Goal: Communication & Community: Participate in discussion

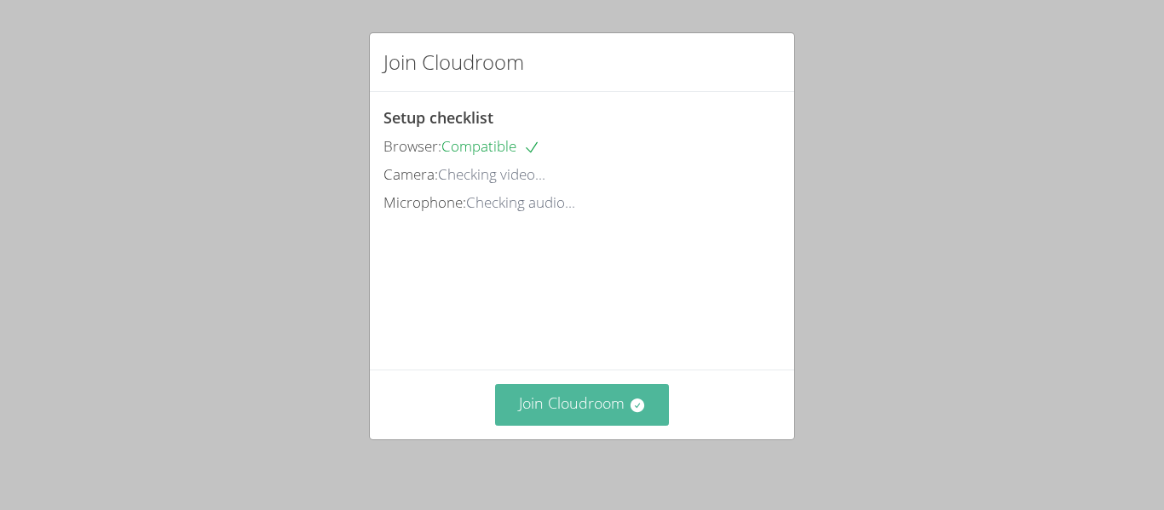
click at [597, 416] on button "Join Cloudroom" at bounding box center [582, 405] width 175 height 42
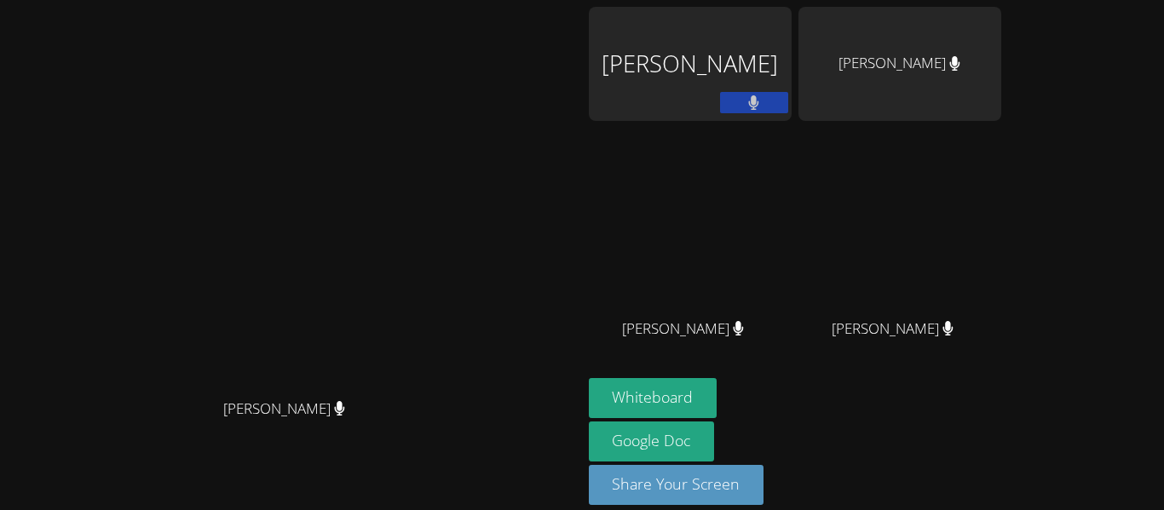
click at [1003, 383] on div "Christina Daniels Christina Daniels GISELLE SIBAJA GARCIA RENEE VALENZUELA Aubr…" at bounding box center [582, 255] width 1164 height 510
click at [1001, 414] on div "Whiteboard Google Doc Share Your Screen" at bounding box center [795, 448] width 412 height 141
click at [788, 110] on button at bounding box center [754, 102] width 68 height 21
click at [792, 54] on div "[PERSON_NAME]" at bounding box center [690, 64] width 203 height 114
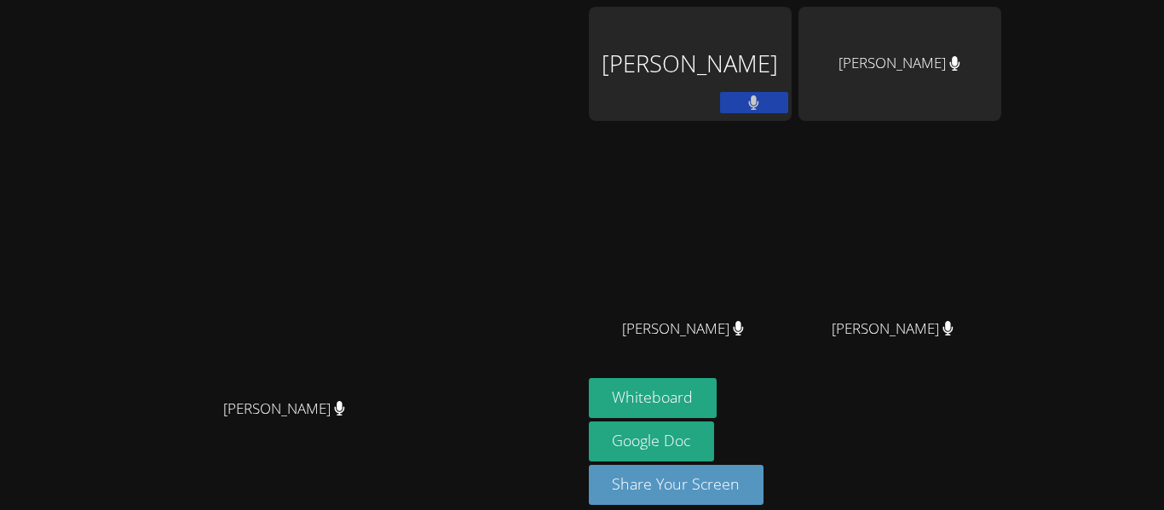
click at [792, 72] on div "GISELLE SIBAJA GARCIA" at bounding box center [690, 64] width 203 height 114
click at [792, 71] on div "GISELLE SIBAJA GARCIA" at bounding box center [690, 64] width 203 height 114
click at [781, 87] on div "GISELLE SIBAJA GARCIA" at bounding box center [690, 64] width 203 height 114
click at [1001, 361] on div "BELINDA GOITIA" at bounding box center [899, 344] width 203 height 68
click at [764, 488] on button "Share Your Screen" at bounding box center [677, 485] width 176 height 40
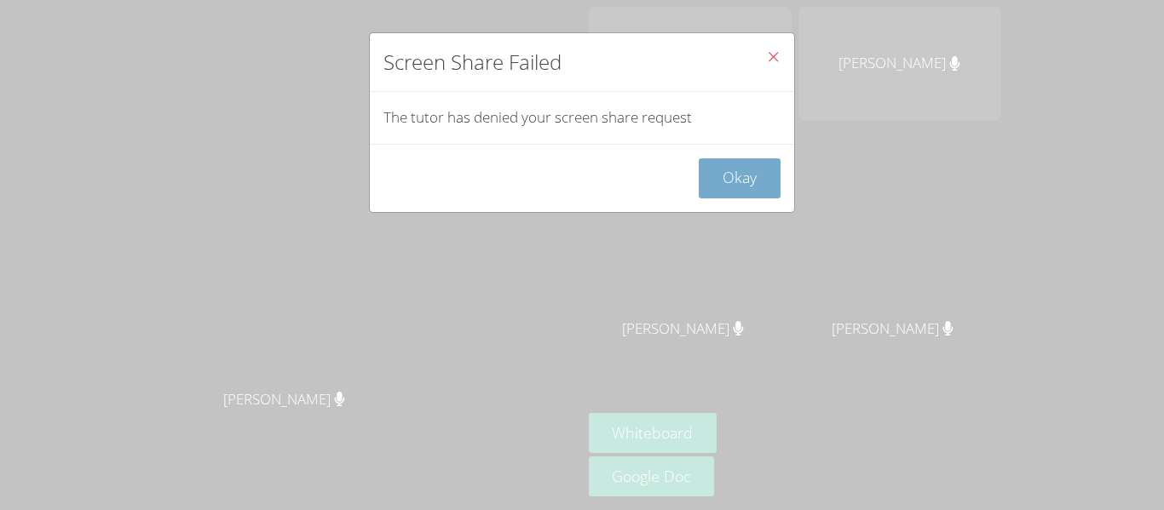
click at [753, 176] on button "Okay" at bounding box center [740, 179] width 82 height 40
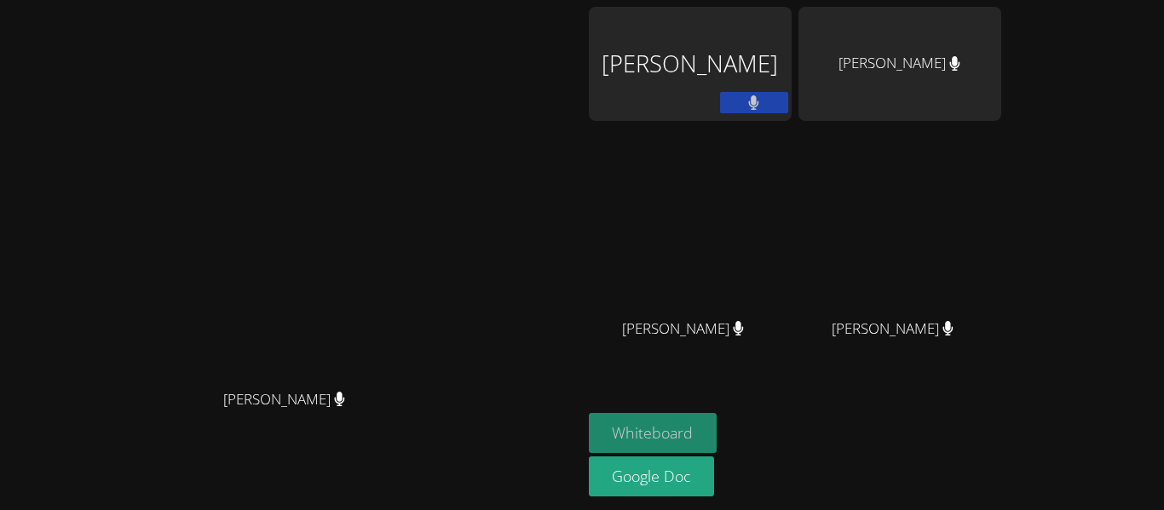
click at [718, 425] on button "Whiteboard" at bounding box center [653, 433] width 129 height 40
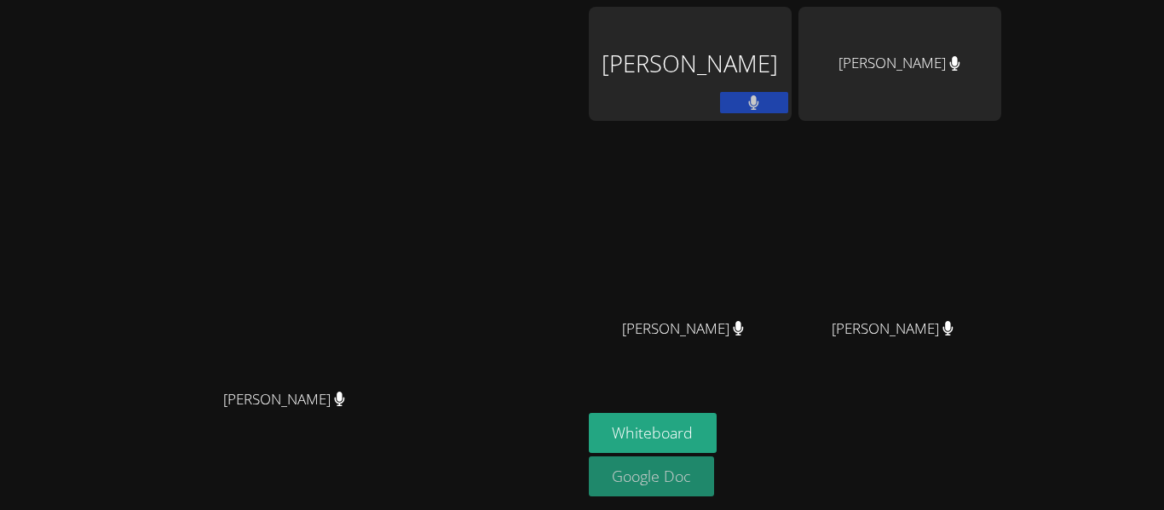
click at [715, 482] on link "Google Doc" at bounding box center [652, 477] width 126 height 40
click at [792, 140] on div "GISELLE SIBAJA GARCIA" at bounding box center [690, 98] width 203 height 182
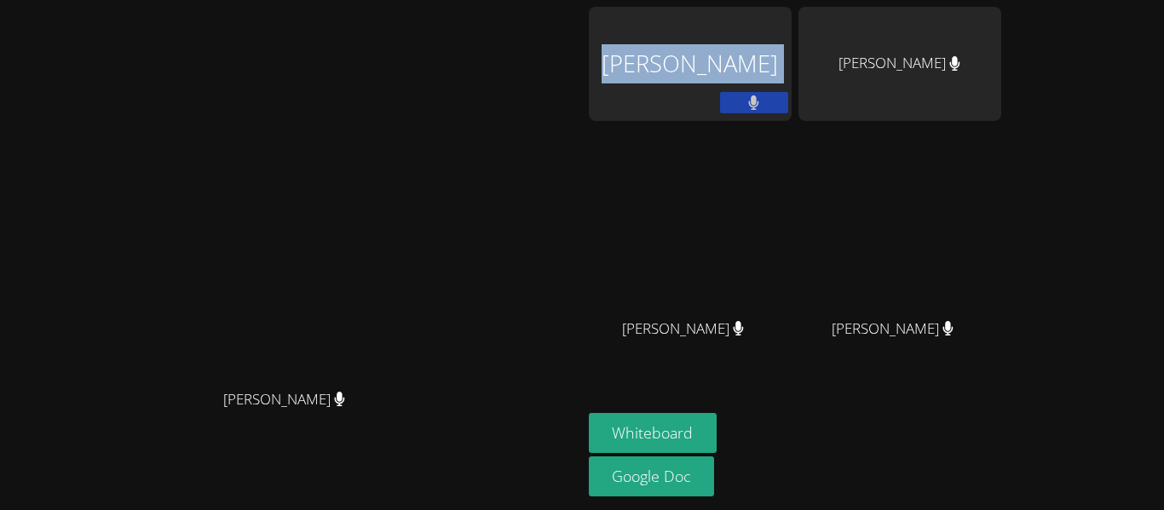
click at [792, 140] on div "GISELLE SIBAJA GARCIA" at bounding box center [690, 98] width 203 height 182
click at [792, 147] on div "GISELLE SIBAJA GARCIA" at bounding box center [690, 98] width 203 height 182
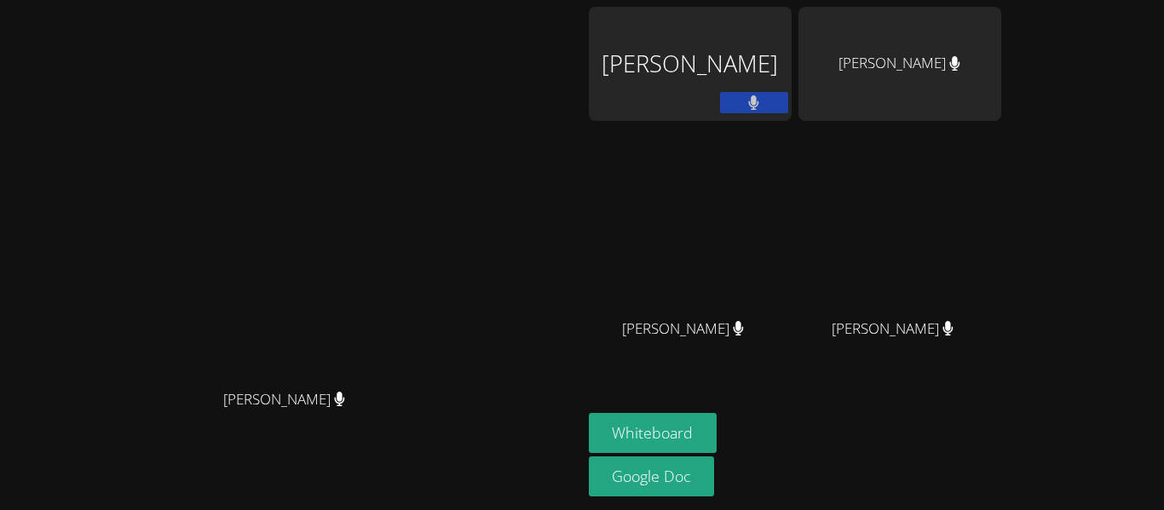
click at [1001, 89] on div "RENEE VALENZUELA" at bounding box center [899, 64] width 203 height 114
click at [1001, 77] on div "RENEE VALENZUELA" at bounding box center [899, 64] width 203 height 114
click at [1001, 105] on div "RENEE VALENZUELA" at bounding box center [899, 64] width 203 height 114
click at [1001, 61] on div "RENEE VALENZUELA" at bounding box center [899, 64] width 203 height 114
click at [1001, 54] on div "RENEE VALENZUELA" at bounding box center [899, 64] width 203 height 114
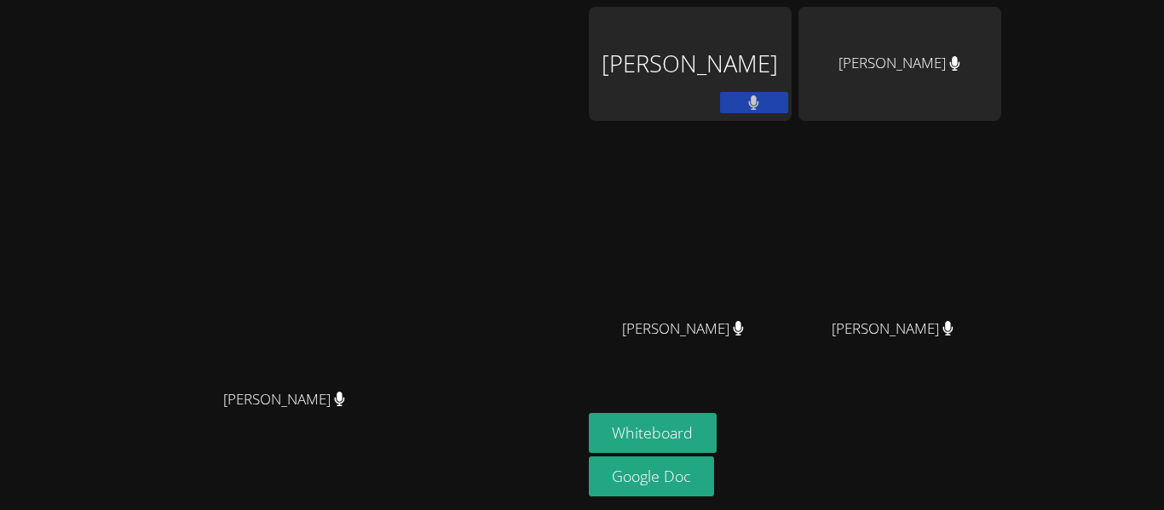
click at [1001, 76] on div "RENEE VALENZUELA" at bounding box center [899, 64] width 203 height 114
click at [792, 80] on div "GISELLE SIBAJA GARCIA" at bounding box center [690, 64] width 203 height 114
click at [718, 429] on button "Whiteboard" at bounding box center [653, 433] width 129 height 40
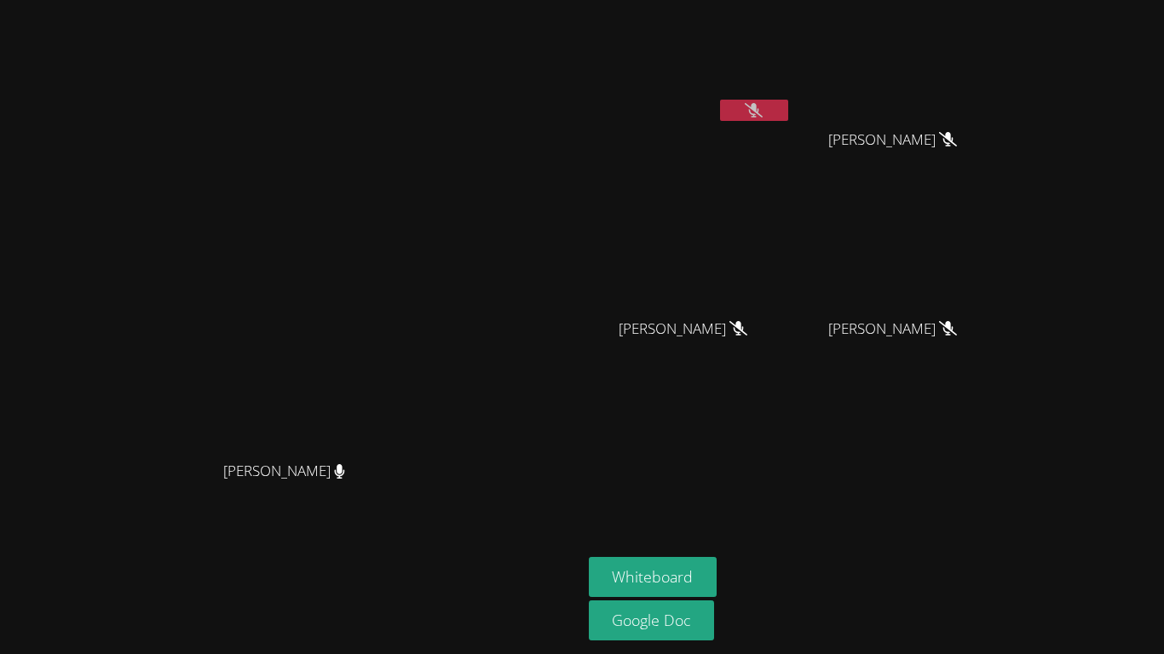
click at [763, 114] on icon at bounding box center [754, 110] width 18 height 14
click at [418, 378] on video at bounding box center [291, 294] width 256 height 320
drag, startPoint x: 511, startPoint y: 374, endPoint x: 546, endPoint y: 394, distance: 40.1
click at [418, 394] on video at bounding box center [291, 294] width 256 height 320
click at [763, 113] on icon at bounding box center [754, 110] width 18 height 14
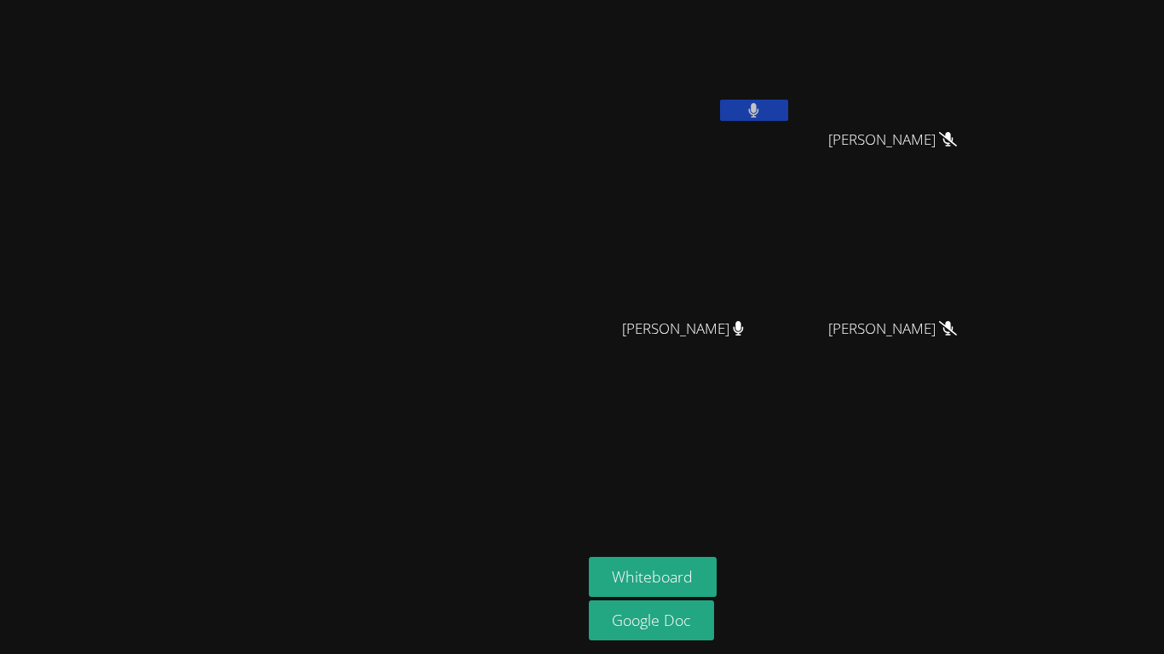
click at [788, 107] on button at bounding box center [754, 110] width 68 height 21
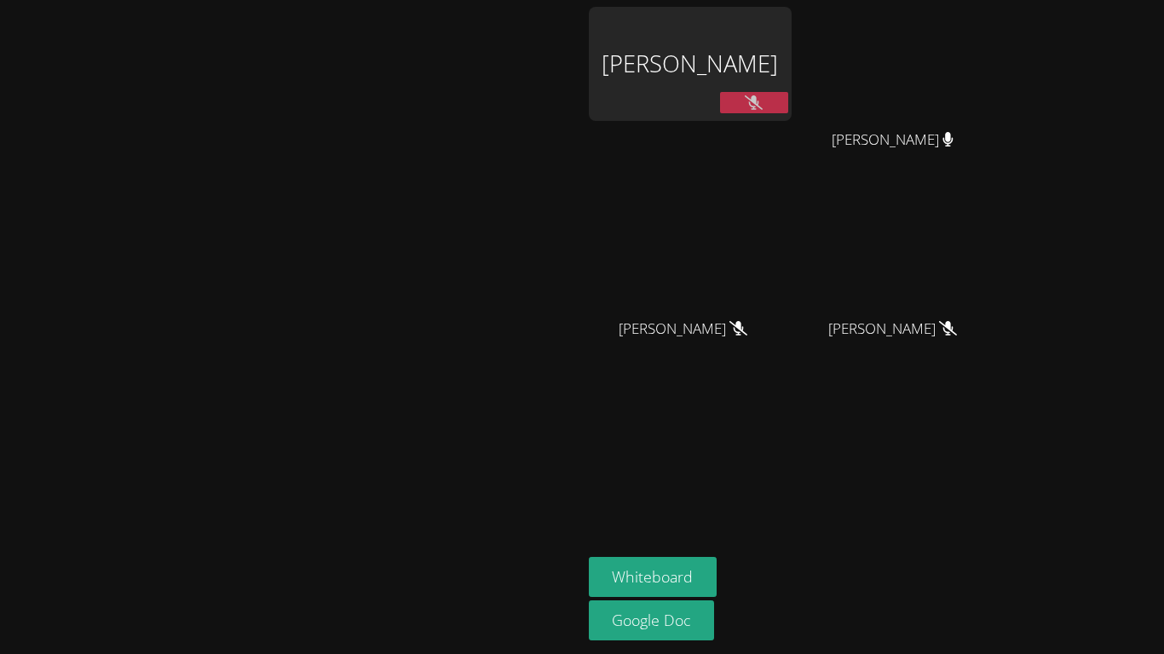
click at [792, 84] on div "GISELLE SIBAJA GARCIA" at bounding box center [690, 64] width 203 height 114
click at [788, 100] on button at bounding box center [754, 102] width 68 height 21
click at [715, 510] on link "Google Doc" at bounding box center [652, 621] width 126 height 40
click at [718, 510] on button "Whiteboard" at bounding box center [653, 577] width 129 height 40
click at [759, 102] on icon at bounding box center [754, 102] width 10 height 14
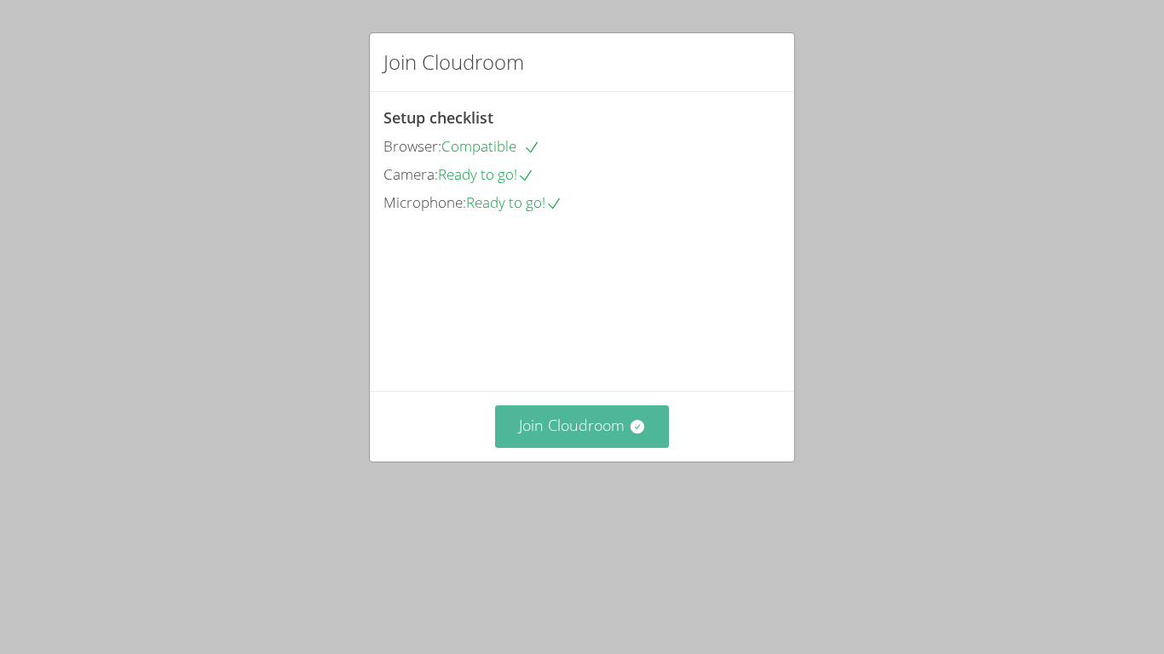
click at [599, 447] on button "Join Cloudroom" at bounding box center [582, 427] width 175 height 42
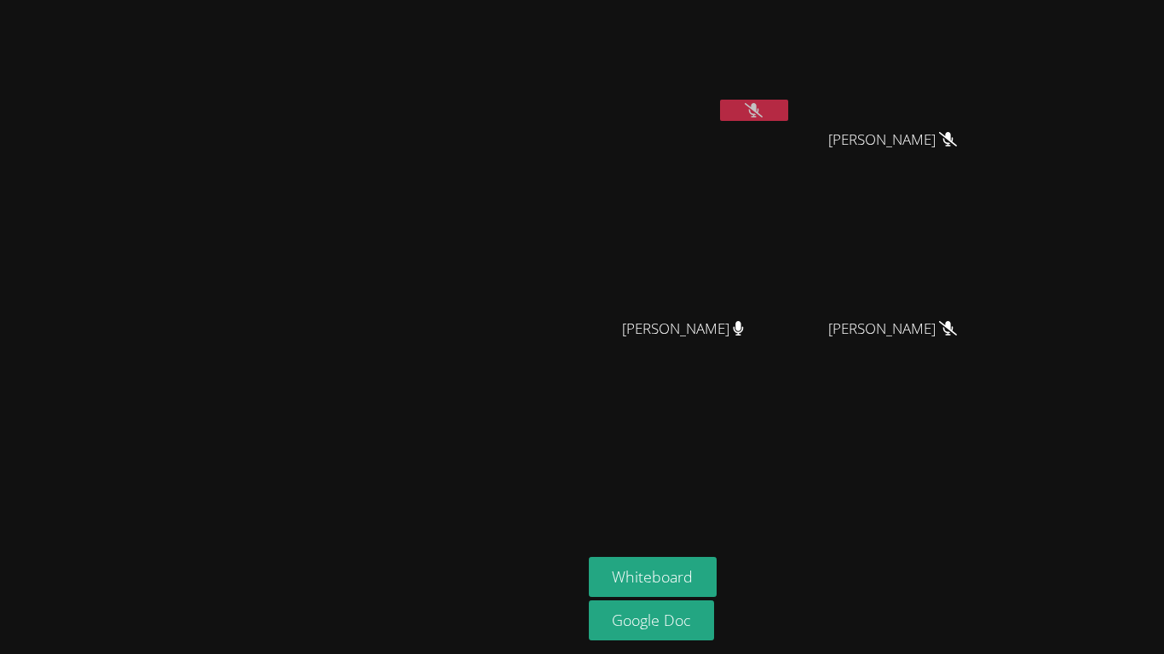
click at [763, 108] on icon at bounding box center [754, 110] width 18 height 14
click at [759, 111] on icon at bounding box center [754, 110] width 10 height 14
click at [889, 508] on aside "GISELLE SIBAJA GARCIA Aubree Sharp Aubree Sharp RENEE VALENZUELA RENEE VALENZUE…" at bounding box center [795, 327] width 426 height 654
click at [763, 114] on icon at bounding box center [754, 110] width 18 height 14
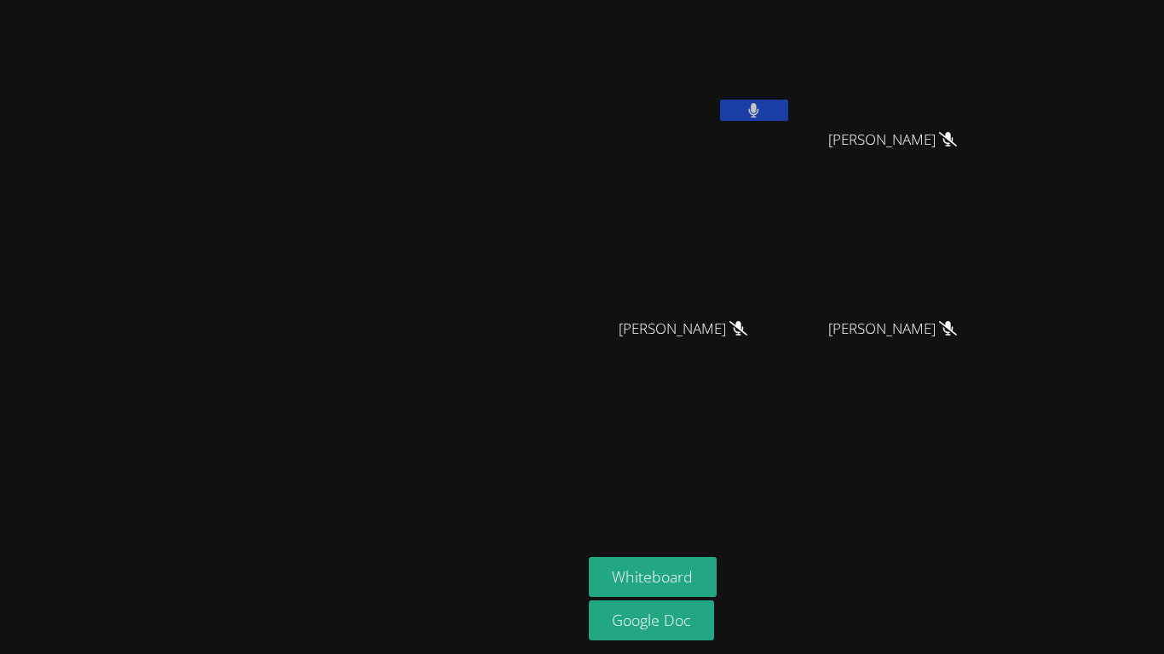
click at [788, 101] on button at bounding box center [754, 110] width 68 height 21
click at [788, 113] on button at bounding box center [754, 110] width 68 height 21
click at [788, 111] on button at bounding box center [754, 110] width 68 height 21
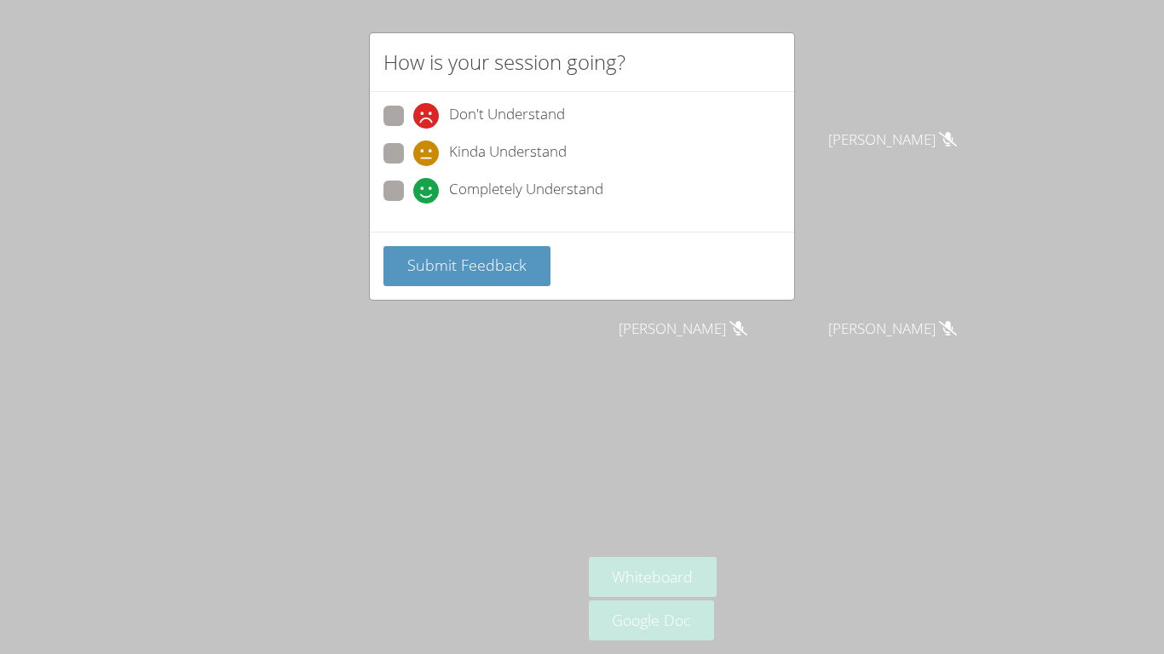
click at [413, 204] on span at bounding box center [413, 204] width 0 height 0
click at [413, 187] on input "Completely Understand" at bounding box center [420, 188] width 14 height 14
radio input "true"
click at [440, 256] on span "Submit Feedback" at bounding box center [466, 265] width 119 height 20
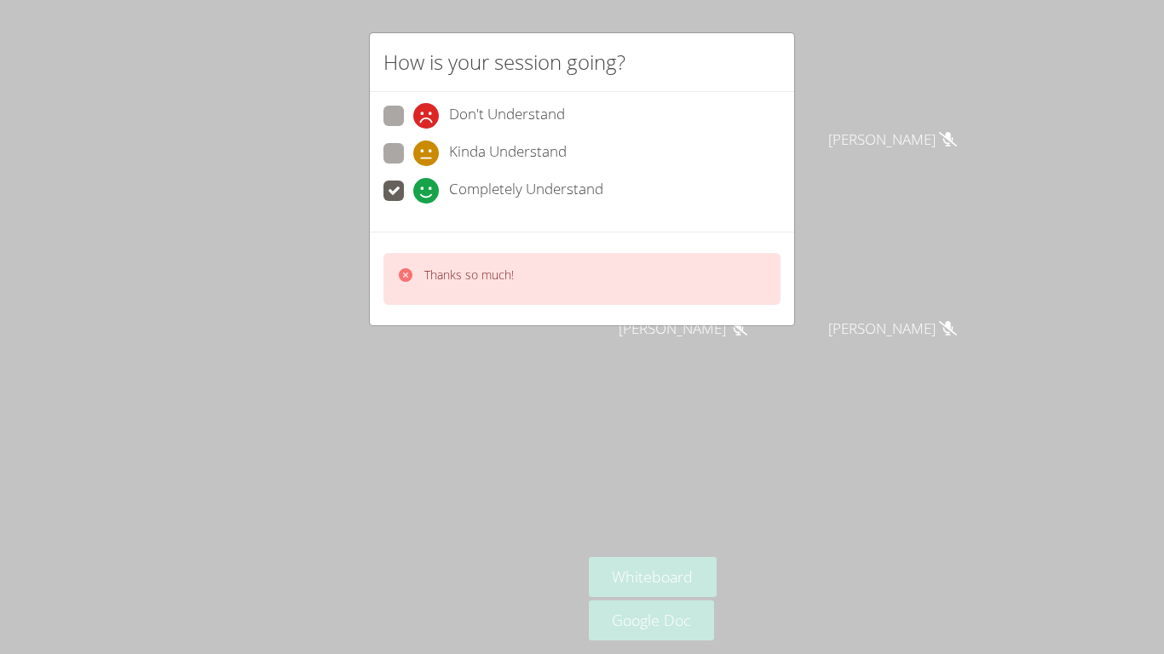
click at [413, 166] on span at bounding box center [413, 166] width 0 height 0
click at [413, 146] on input "Kinda Understand" at bounding box center [420, 150] width 14 height 14
radio input "true"
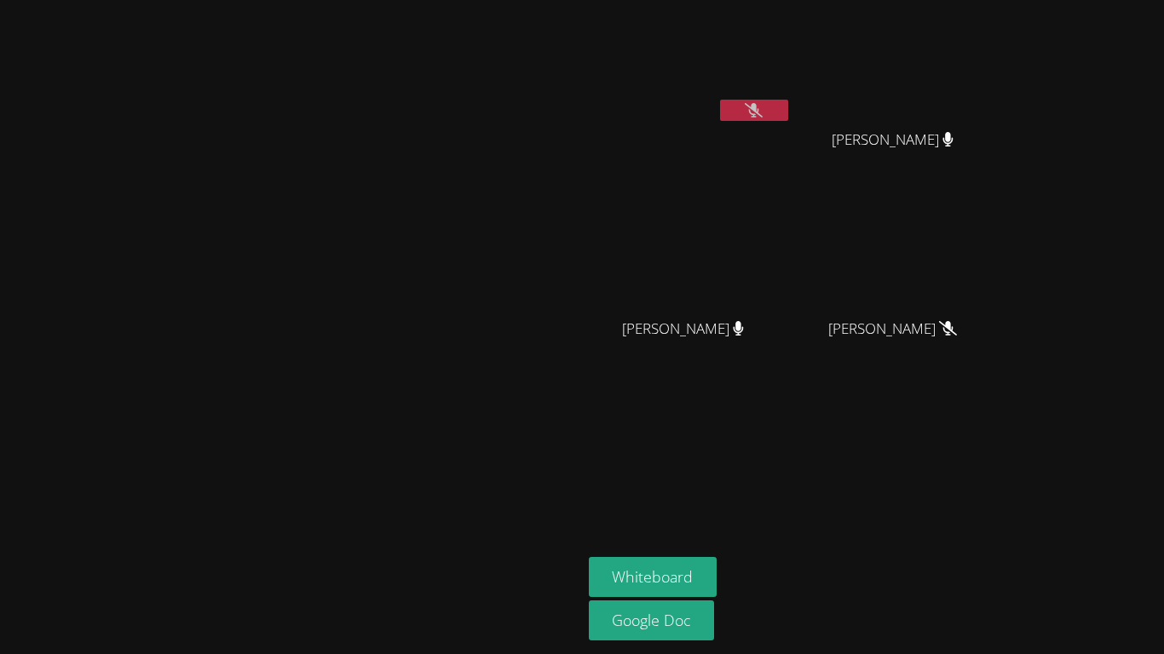
click at [763, 112] on icon at bounding box center [754, 110] width 18 height 14
click at [759, 112] on icon at bounding box center [754, 110] width 10 height 14
click at [763, 109] on icon at bounding box center [754, 110] width 18 height 14
click at [759, 109] on icon at bounding box center [754, 110] width 10 height 14
click at [763, 109] on icon at bounding box center [754, 110] width 18 height 14
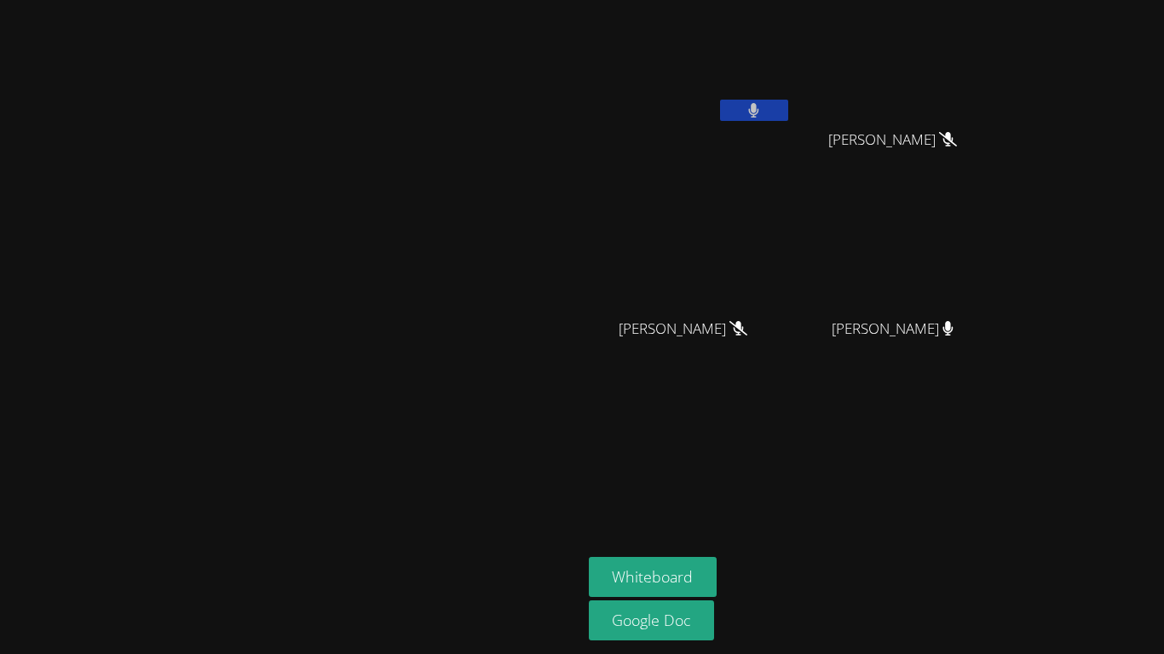
click at [759, 109] on icon at bounding box center [754, 110] width 10 height 14
click at [418, 453] on video at bounding box center [291, 294] width 256 height 320
click at [788, 107] on button at bounding box center [754, 110] width 68 height 21
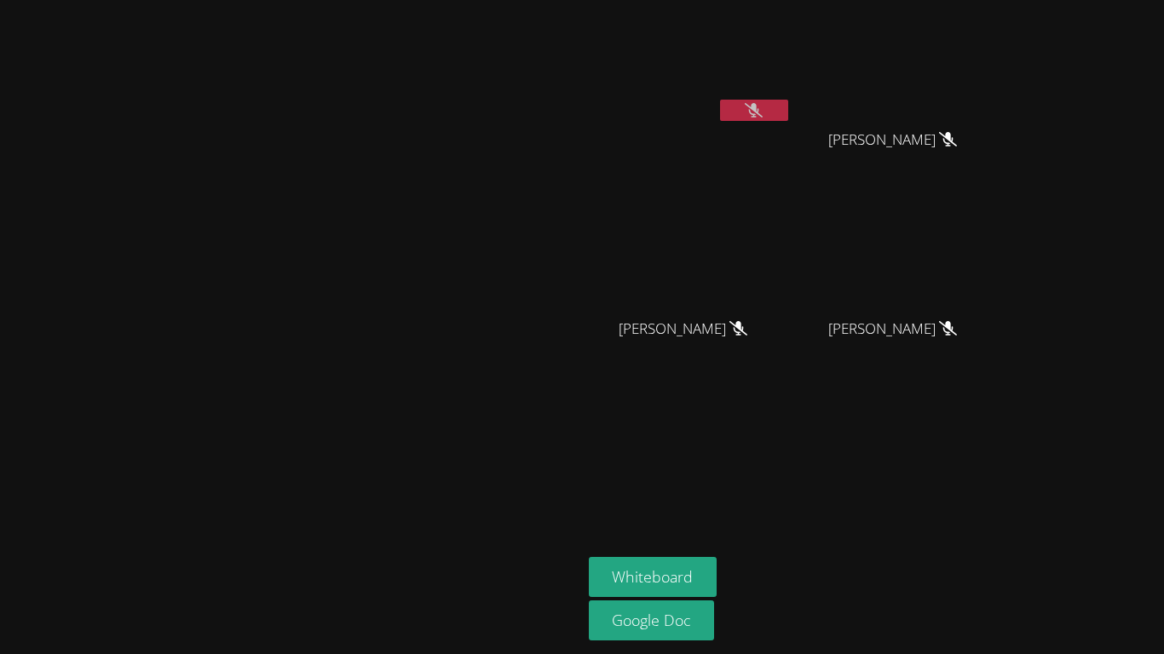
click at [763, 110] on icon at bounding box center [754, 110] width 18 height 14
click at [763, 117] on icon at bounding box center [754, 110] width 18 height 14
click at [788, 118] on button at bounding box center [754, 110] width 68 height 21
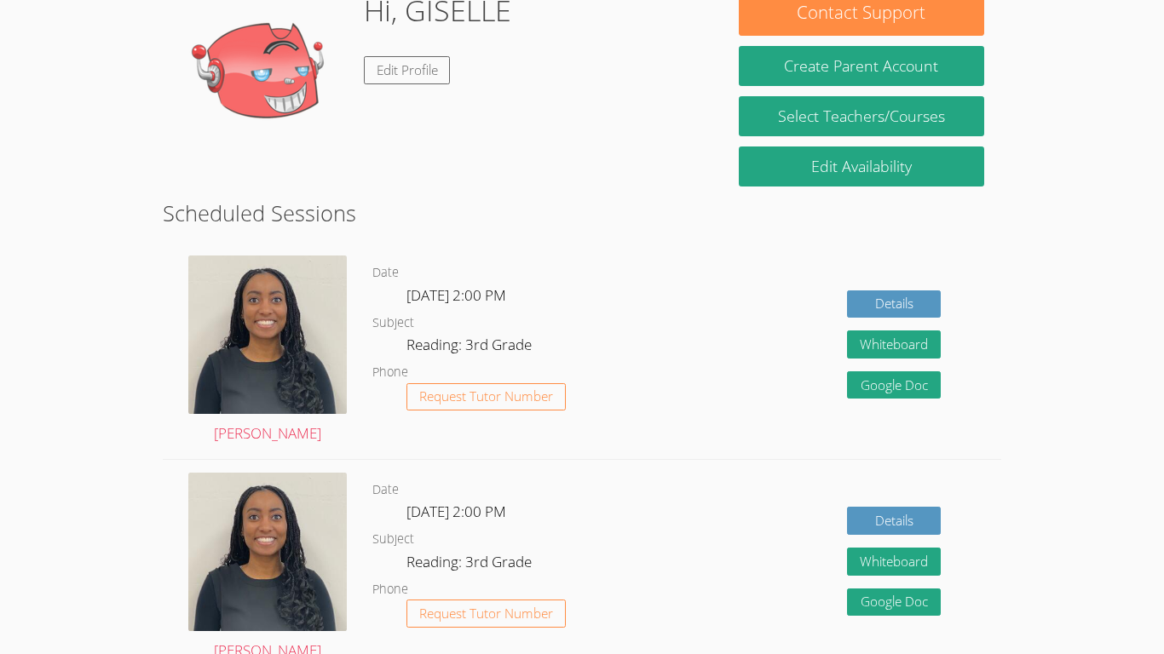
scroll to position [229, 0]
